Goal: Task Accomplishment & Management: Use online tool/utility

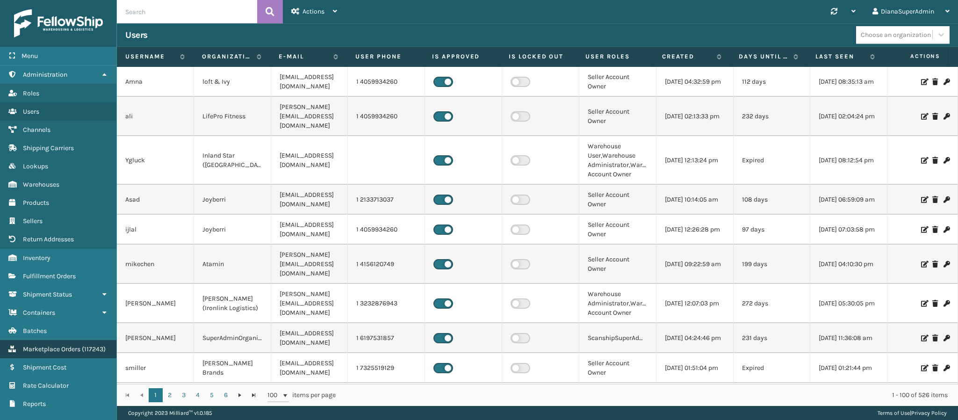
click at [55, 345] on span "Marketplace Orders" at bounding box center [51, 349] width 57 height 8
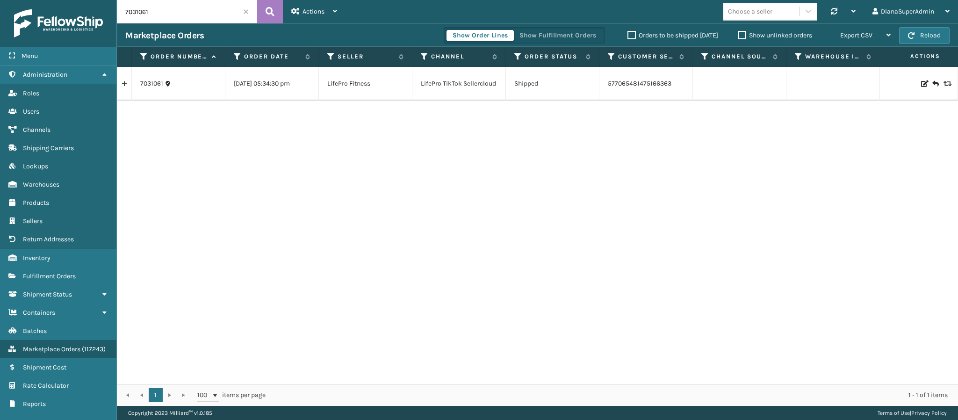
click at [243, 13] on span at bounding box center [246, 12] width 6 height 6
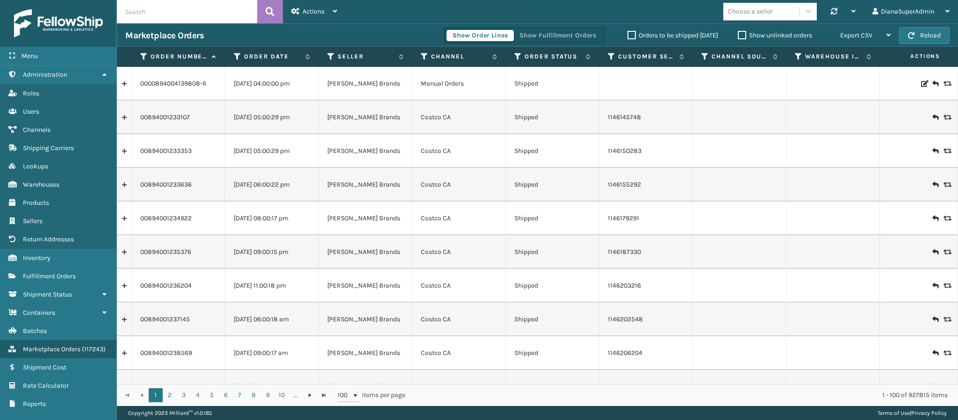
click at [738, 34] on label "Show unlinked orders" at bounding box center [774, 35] width 74 height 8
click at [738, 34] on input "Show unlinked orders" at bounding box center [737, 33] width 0 height 6
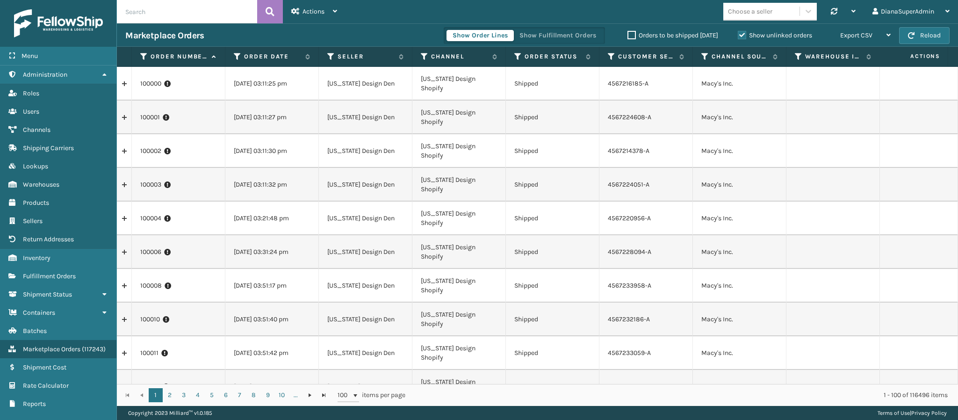
click at [627, 33] on label "Orders to be shipped [DATE]" at bounding box center [672, 35] width 91 height 8
click at [627, 33] on input "Orders to be shipped [DATE]" at bounding box center [627, 33] width 0 height 6
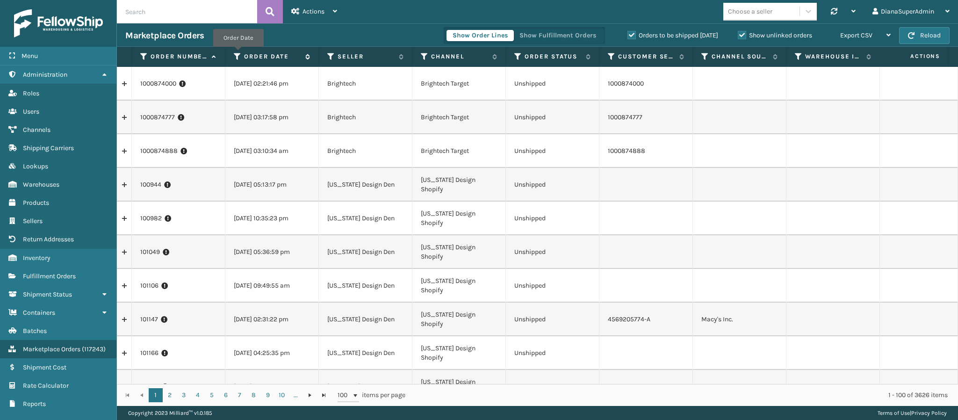
click at [238, 54] on icon at bounding box center [237, 56] width 7 height 8
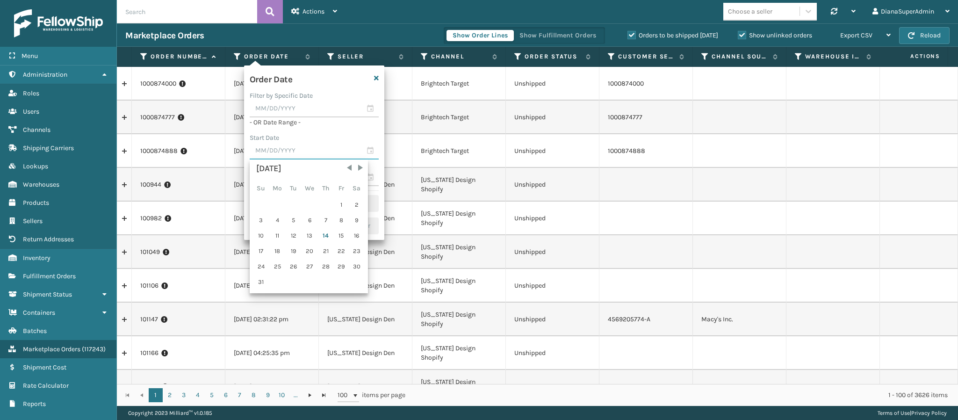
click at [366, 151] on input "text" at bounding box center [314, 151] width 129 height 17
click at [338, 202] on div "1" at bounding box center [341, 205] width 14 height 14
type input "[DATE]"
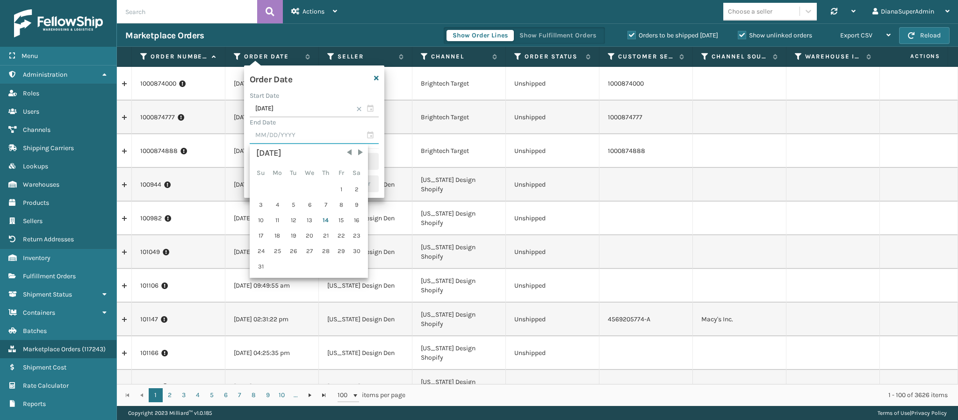
click at [369, 134] on input "text" at bounding box center [314, 135] width 129 height 17
click at [321, 219] on div "14" at bounding box center [326, 220] width 14 height 14
type input "[DATE]"
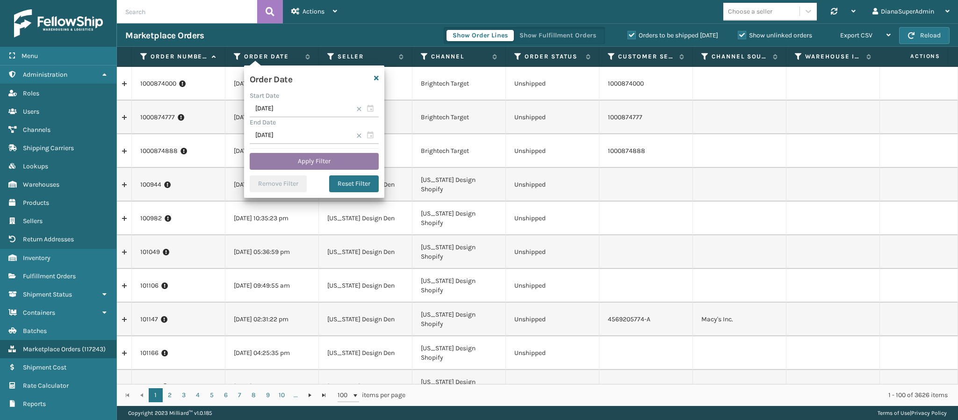
click at [322, 160] on button "Apply Filter" at bounding box center [314, 161] width 129 height 17
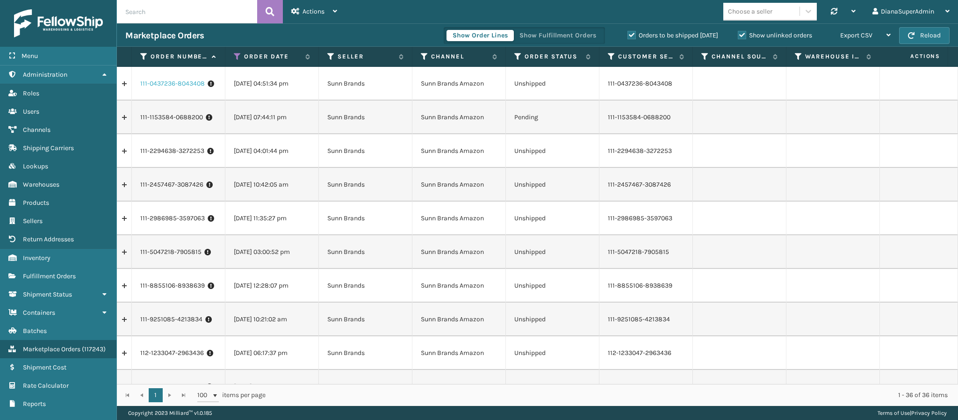
click at [170, 87] on link "111-0437236-8043408" at bounding box center [172, 83] width 64 height 9
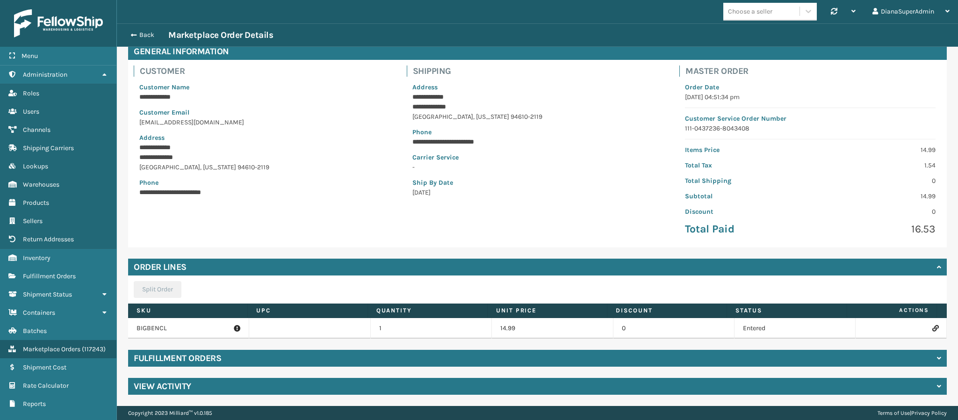
click at [175, 359] on h4 "Fulfillment Orders" at bounding box center [177, 357] width 87 height 11
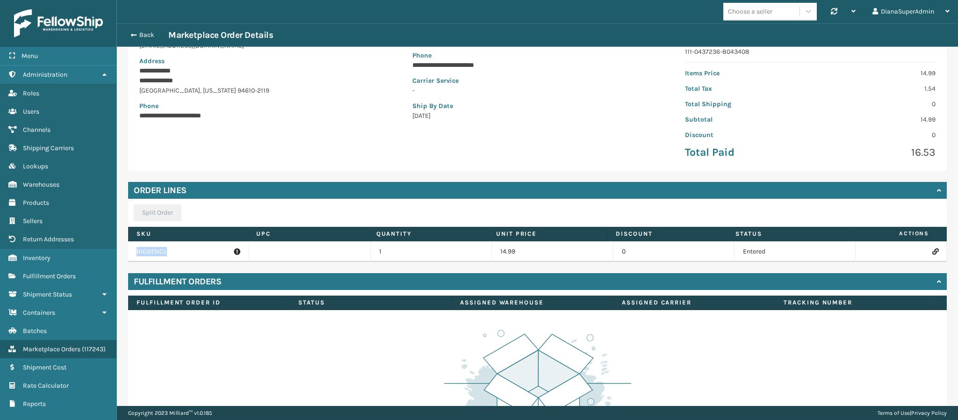
drag, startPoint x: 169, startPoint y: 253, endPoint x: 128, endPoint y: 252, distance: 41.1
click at [128, 252] on td "BIGBENCL" at bounding box center [188, 251] width 121 height 21
copy p "BIGBENCL"
click at [235, 160] on div "**********" at bounding box center [264, 77] width 273 height 176
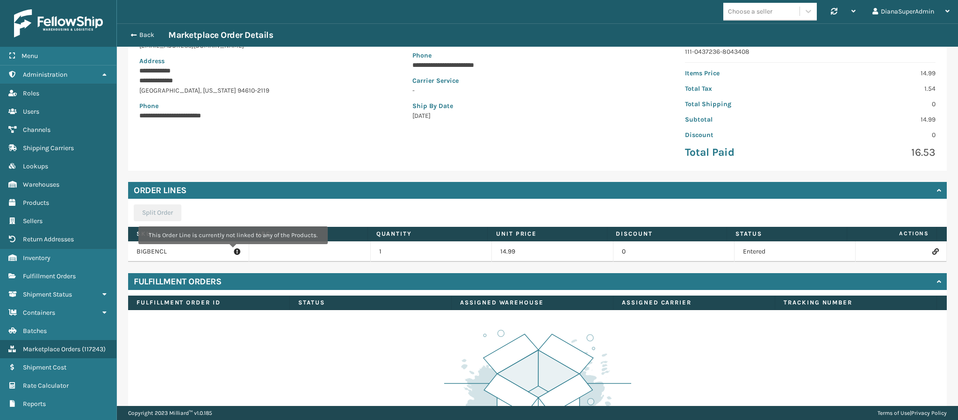
click at [234, 251] on icon at bounding box center [237, 251] width 7 height 9
click at [212, 286] on h4 "Fulfillment Orders" at bounding box center [177, 281] width 87 height 11
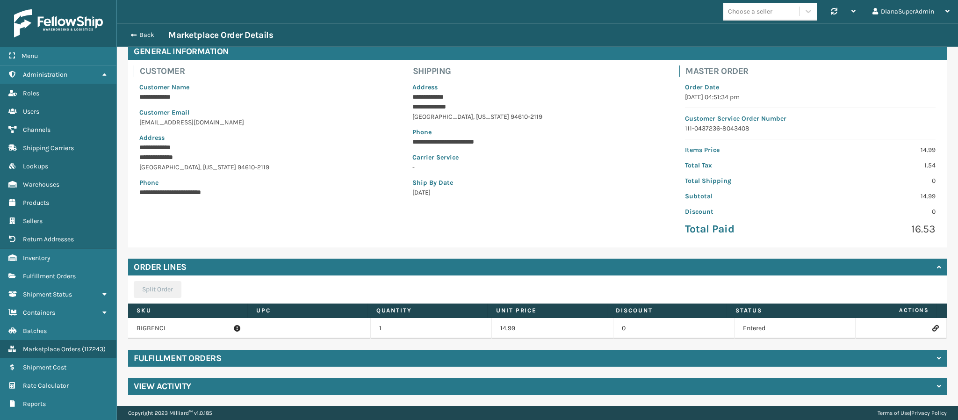
click at [176, 390] on h4 "View Activity" at bounding box center [162, 385] width 57 height 11
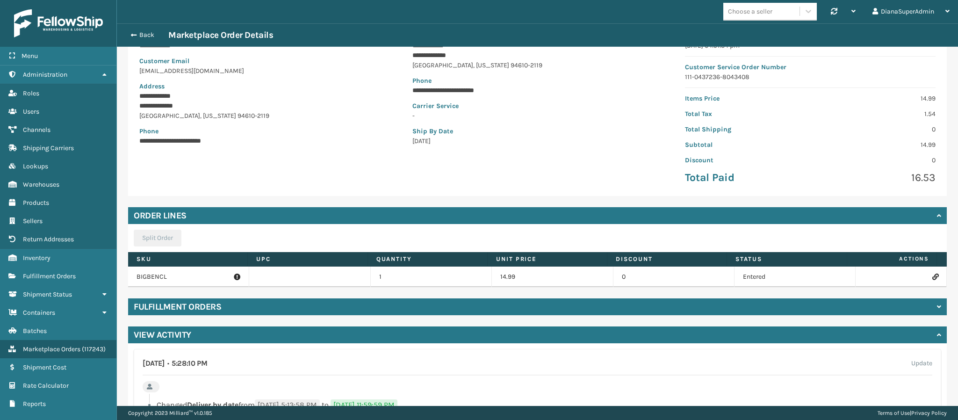
scroll to position [118, 0]
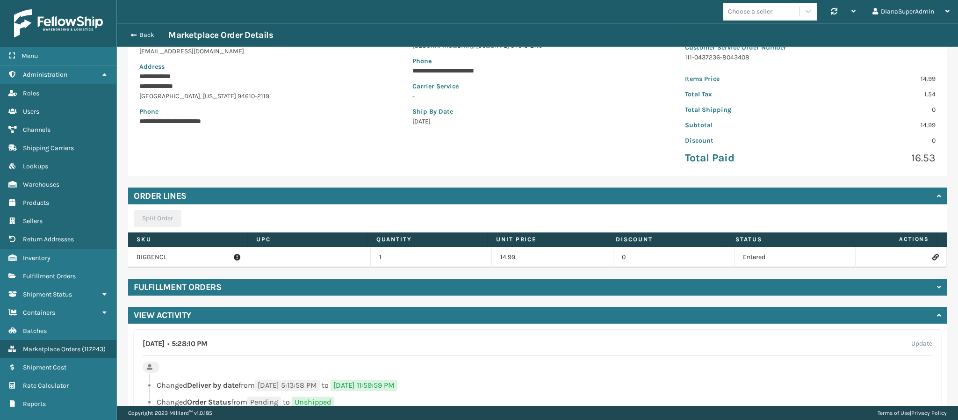
click at [932, 257] on icon at bounding box center [935, 257] width 6 height 7
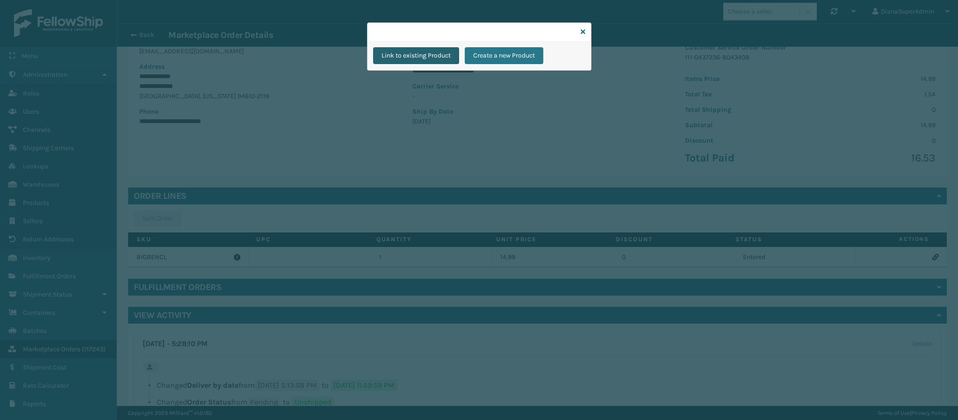
click at [443, 55] on button "Link to existing Product" at bounding box center [416, 55] width 86 height 17
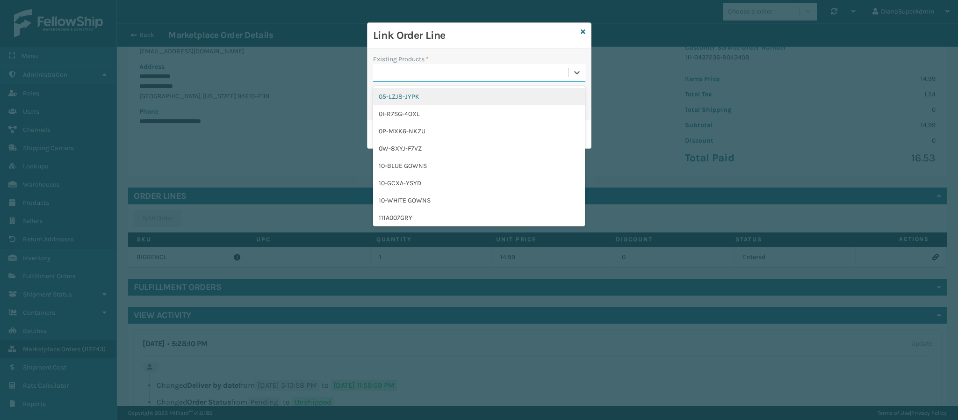
click at [415, 73] on div at bounding box center [470, 72] width 195 height 15
paste input "BIGBENCL"
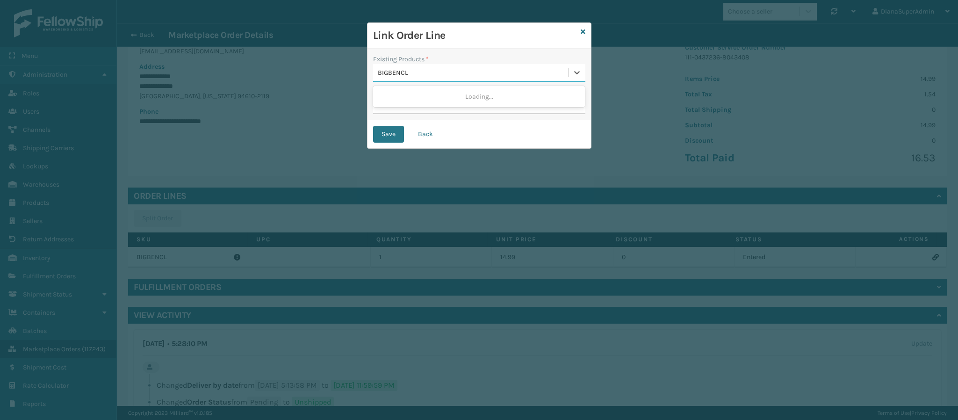
click at [418, 98] on div "Loading..." at bounding box center [479, 96] width 212 height 17
type input "BIGBENCL"
click at [386, 129] on button "Save" at bounding box center [388, 134] width 31 height 17
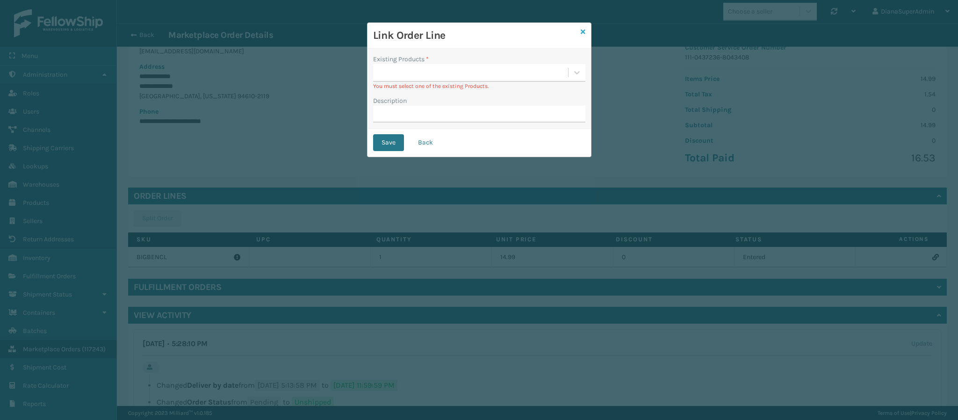
click at [580, 31] on icon at bounding box center [582, 32] width 5 height 7
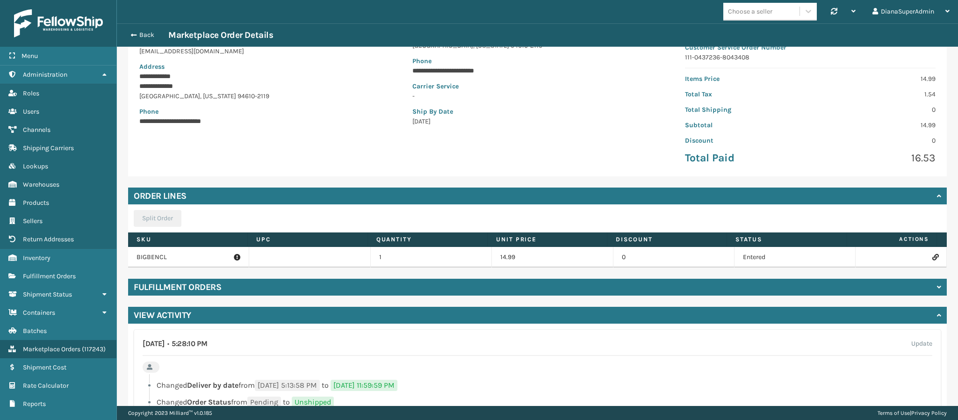
scroll to position [0, 0]
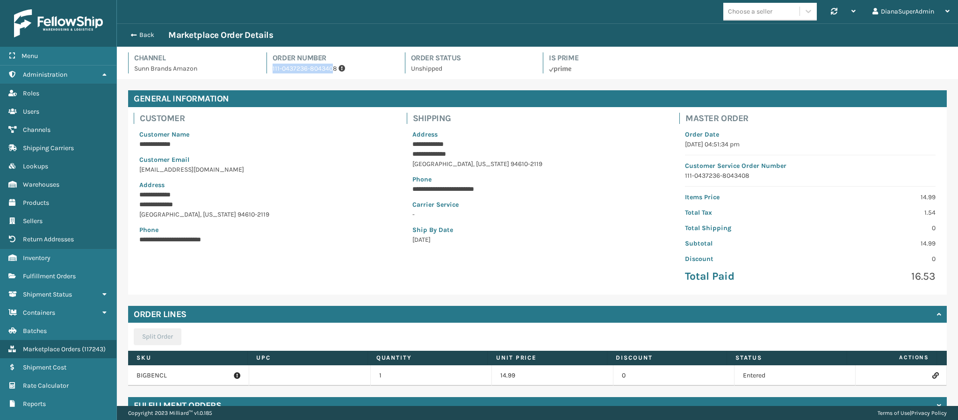
drag, startPoint x: 267, startPoint y: 68, endPoint x: 330, endPoint y: 63, distance: 63.3
click at [330, 63] on div "Order Number 111-0437236-8043408" at bounding box center [329, 62] width 127 height 21
copy p "111-0437236-804340"
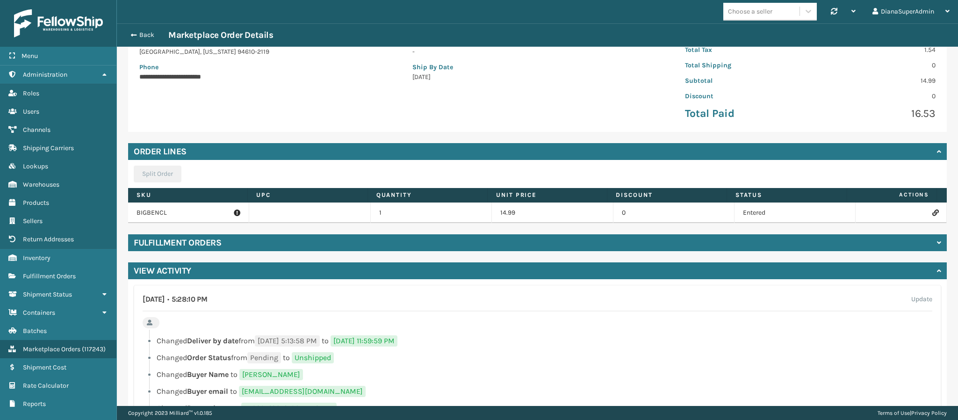
scroll to position [163, 0]
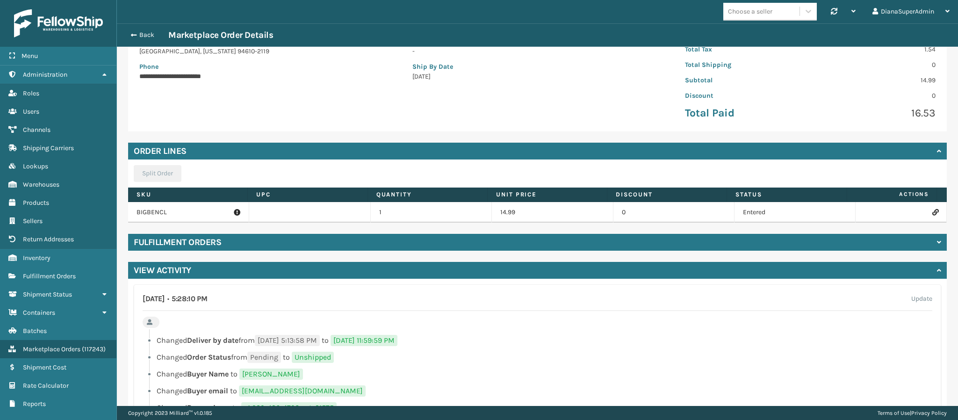
click at [230, 246] on div "Fulfillment Orders" at bounding box center [537, 242] width 818 height 17
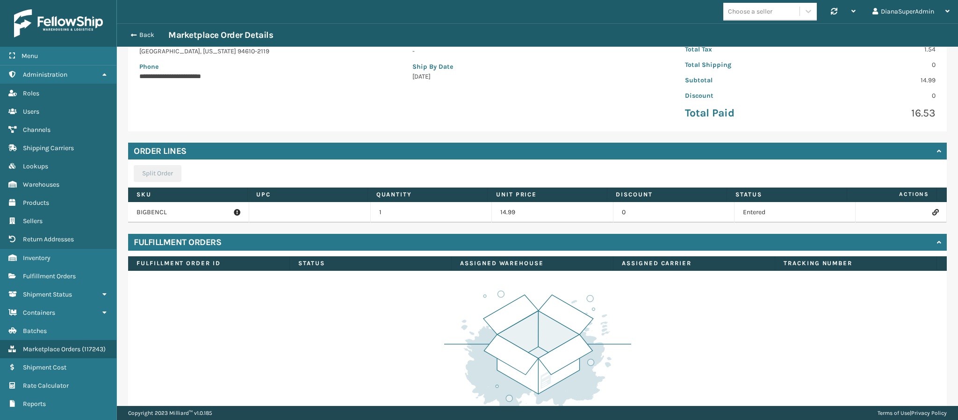
click at [230, 246] on div "Fulfillment Orders" at bounding box center [537, 242] width 818 height 17
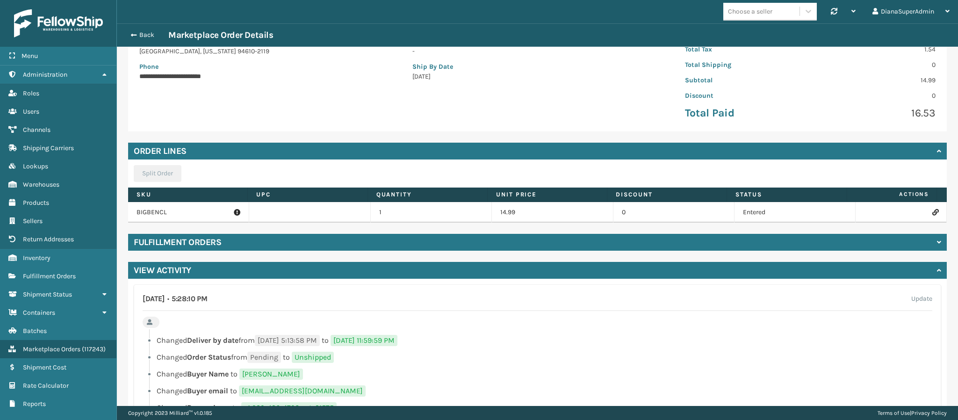
scroll to position [0, 0]
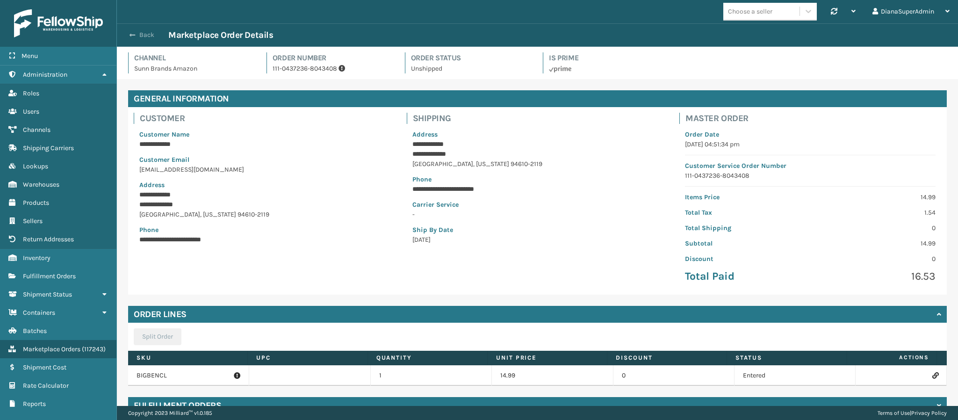
click at [134, 36] on span "button" at bounding box center [132, 35] width 6 height 7
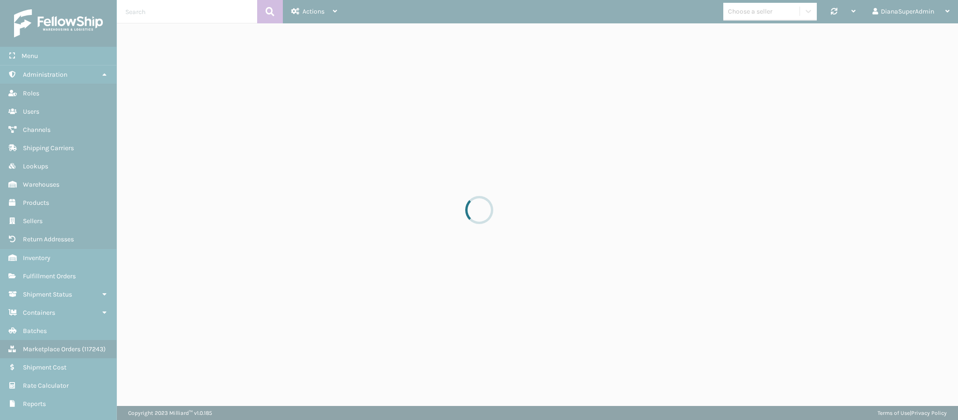
click at [814, 87] on div at bounding box center [479, 210] width 958 height 420
click at [173, 62] on div at bounding box center [479, 210] width 958 height 420
